Goal: Information Seeking & Learning: Learn about a topic

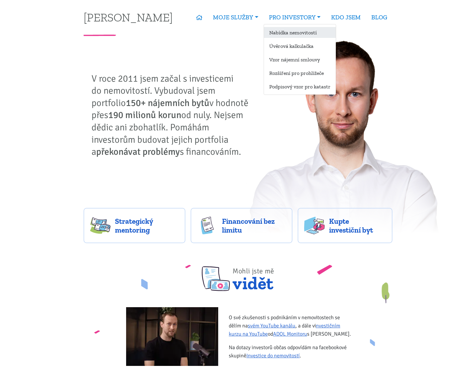
click at [279, 31] on link "Nabídka nemovitostí" at bounding box center [300, 32] width 72 height 11
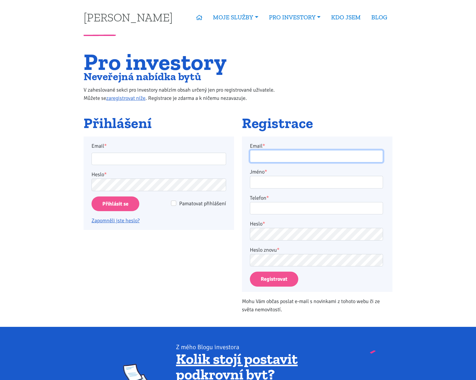
type input "[EMAIL_ADDRESS][DOMAIN_NAME]"
type input "adamlosak@gmail.com"
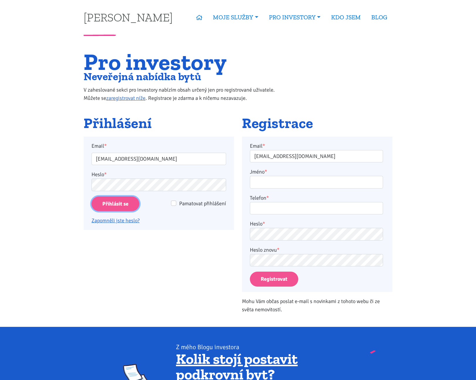
click at [120, 207] on input "Přihlásit se" at bounding box center [116, 203] width 48 height 15
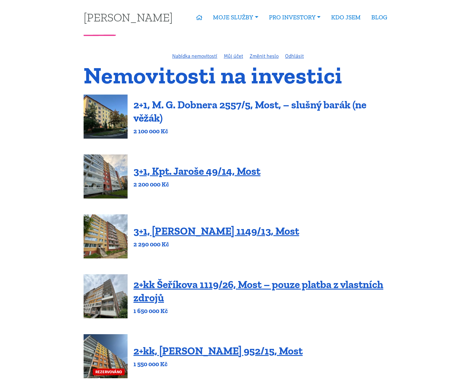
click at [185, 109] on link "2+1, M. G. Dobnera 2557/5, Most, – slušný barák (ne věžák)" at bounding box center [250, 111] width 233 height 26
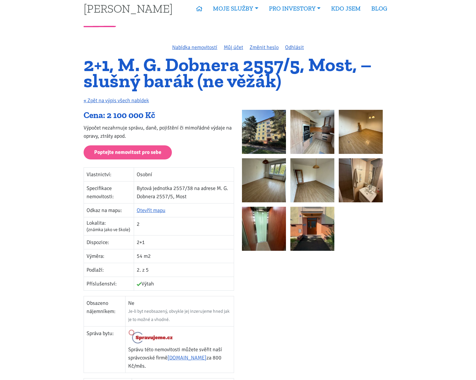
scroll to position [135, 0]
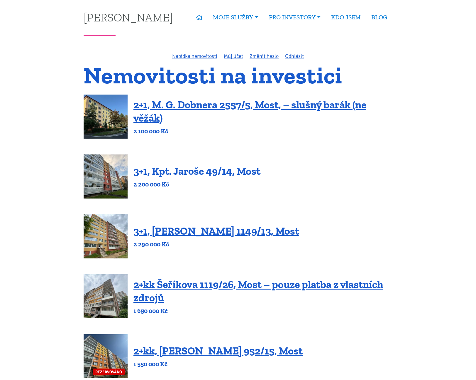
click at [168, 174] on link "3+1, Kpt. Jaroše 49/14, Most" at bounding box center [197, 171] width 127 height 13
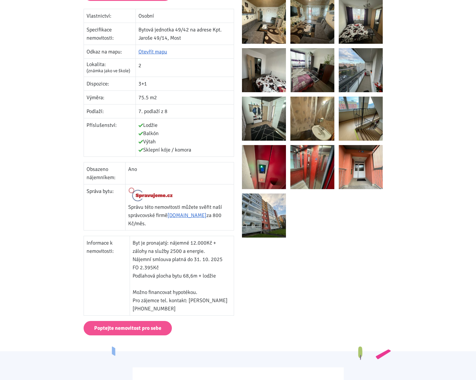
scroll to position [182, 0]
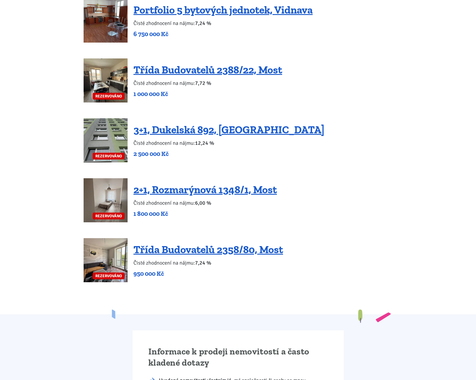
scroll to position [1335, 0]
